Goal: Task Accomplishment & Management: Manage account settings

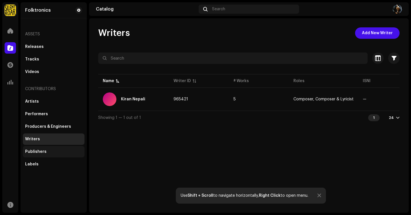
click at [41, 153] on div "Publishers" at bounding box center [35, 152] width 21 height 5
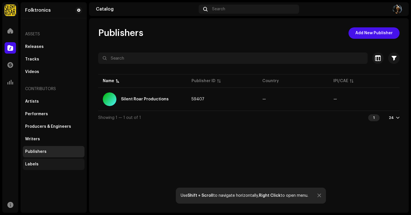
click at [34, 164] on div "Labels" at bounding box center [31, 164] width 13 height 5
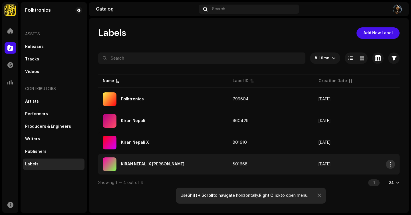
click at [391, 167] on button "button" at bounding box center [390, 164] width 9 height 9
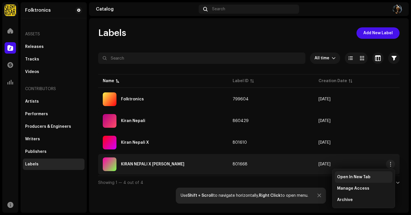
click at [366, 176] on span "Open In New Tab" at bounding box center [353, 177] width 33 height 5
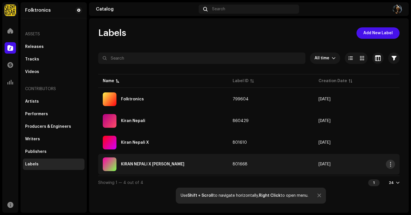
click at [391, 163] on span "button" at bounding box center [390, 164] width 4 height 5
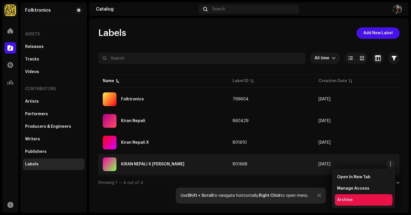
click at [342, 197] on div "Archive" at bounding box center [364, 199] width 58 height 11
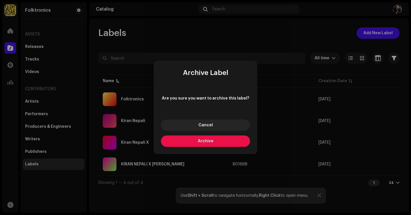
click at [218, 142] on button "Archive" at bounding box center [205, 141] width 89 height 11
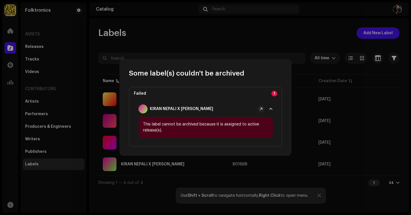
click at [275, 94] on p-badge "1" at bounding box center [274, 94] width 6 height 6
click at [269, 108] on span at bounding box center [270, 109] width 3 height 5
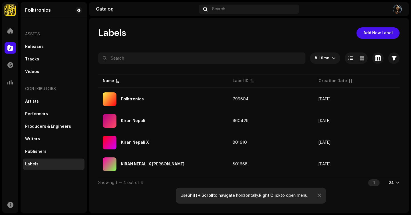
click at [165, 50] on div "Some label(s) couldn't be archived Failed 1 KIRAN NEPALI X DEEPSON This label c…" at bounding box center [205, 107] width 411 height 215
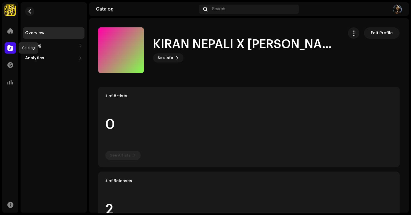
click at [9, 52] on div at bounding box center [10, 47] width 11 height 11
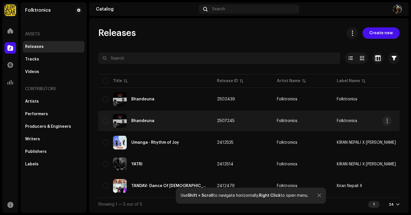
scroll to position [1, 0]
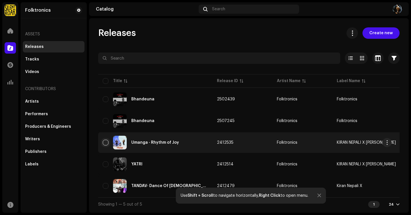
click at [104, 142] on input "checkbox" at bounding box center [106, 143] width 6 height 6
checkbox input "true"
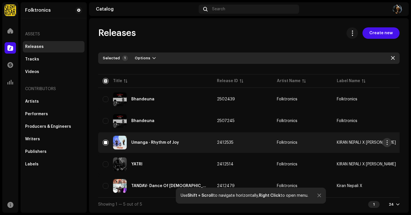
click at [389, 143] on span "button" at bounding box center [387, 142] width 4 height 5
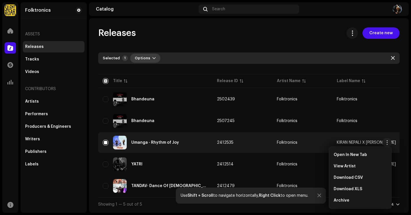
click at [152, 56] on span "button" at bounding box center [153, 58] width 3 height 5
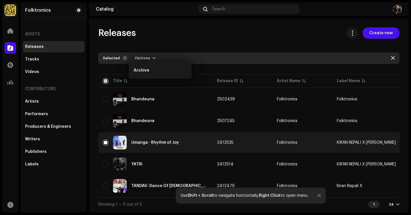
click at [174, 40] on div "Releases Create new Selected 1 Options Filters Distribution status Never Distri…" at bounding box center [249, 119] width 320 height 184
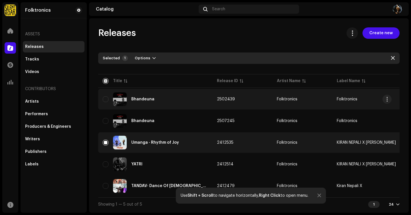
scroll to position [0, 0]
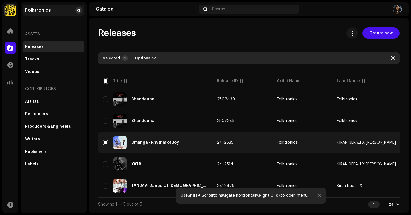
click at [78, 10] on span at bounding box center [78, 10] width 3 height 5
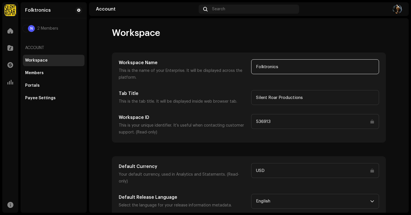
click at [291, 70] on input "Folktronics" at bounding box center [315, 66] width 128 height 15
click at [214, 26] on div "Workspace Workspace Name This is the name of your Enterprise. It will be displa…" at bounding box center [249, 115] width 320 height 195
click at [50, 29] on span "2 Members" at bounding box center [47, 28] width 21 height 5
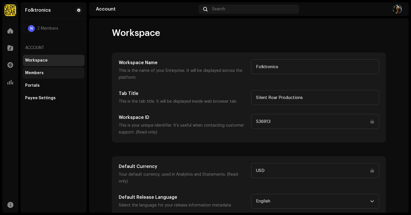
click at [33, 74] on div "Members" at bounding box center [34, 73] width 19 height 5
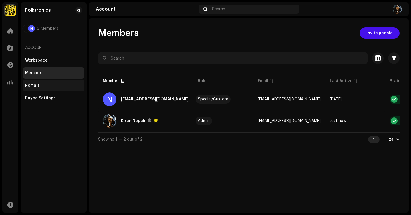
click at [45, 88] on div "Portals" at bounding box center [53, 85] width 57 height 5
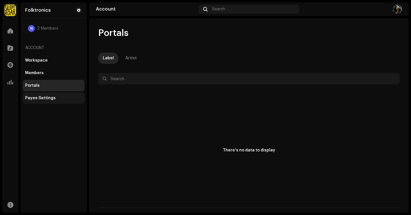
click at [40, 98] on div "Payee Settings" at bounding box center [40, 98] width 31 height 5
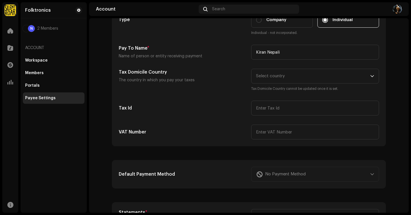
scroll to position [47, 0]
click at [370, 77] on icon "dropdown trigger" at bounding box center [372, 77] width 4 height 4
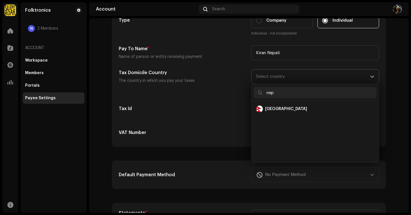
scroll to position [0, 0]
type input "nep"
click at [285, 112] on div "[GEOGRAPHIC_DATA]" at bounding box center [315, 109] width 118 height 7
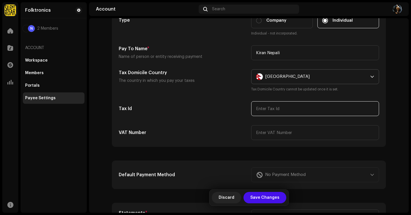
click at [272, 108] on input "text" at bounding box center [315, 108] width 128 height 15
click at [38, 83] on div "Portals" at bounding box center [53, 85] width 57 height 5
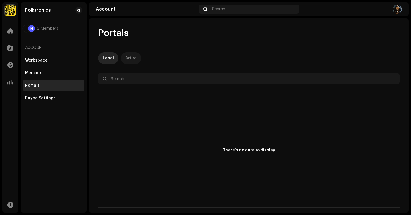
click at [133, 56] on div "Artist" at bounding box center [130, 57] width 11 height 11
click at [31, 61] on div "Workspace" at bounding box center [36, 60] width 23 height 5
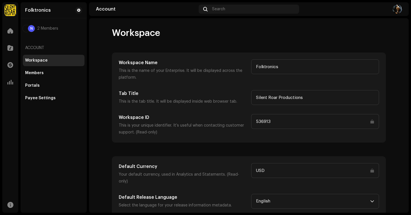
click at [398, 8] on img at bounding box center [397, 9] width 9 height 9
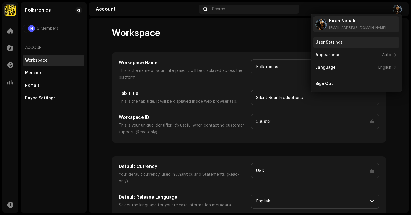
click at [339, 41] on div "User Settings" at bounding box center [328, 42] width 27 height 5
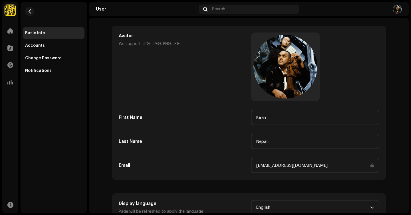
scroll to position [16, 0]
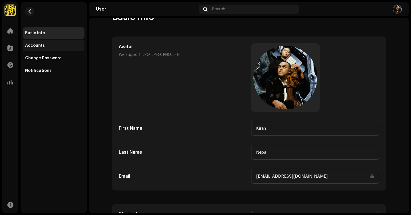
click at [36, 46] on div "Accounts" at bounding box center [35, 45] width 20 height 5
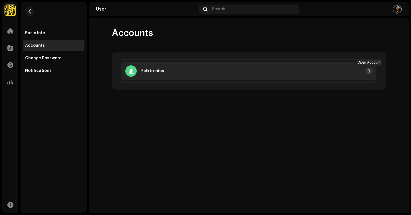
click at [369, 72] on span "button" at bounding box center [368, 71] width 3 height 5
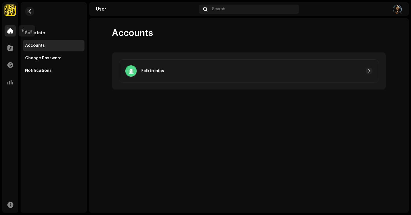
click at [10, 33] on span at bounding box center [10, 31] width 6 height 5
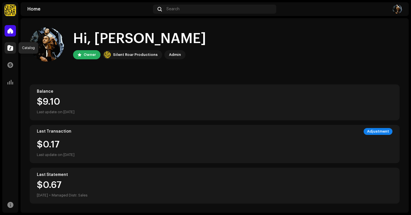
click at [11, 49] on span at bounding box center [10, 48] width 6 height 5
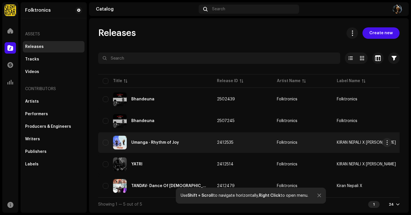
scroll to position [1, 0]
